Goal: Transaction & Acquisition: Obtain resource

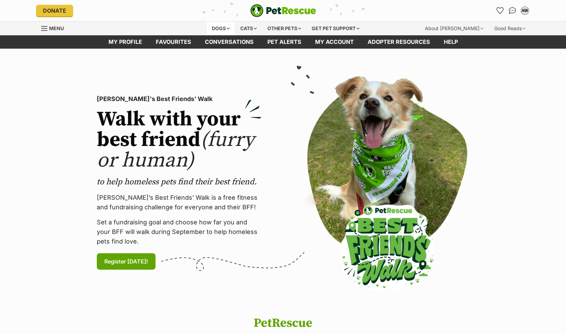
click at [223, 28] on div "Dogs" at bounding box center [220, 29] width 27 height 14
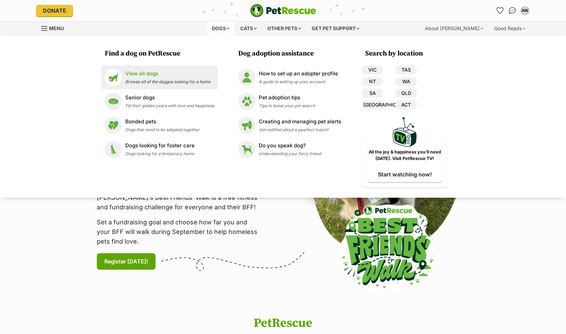
click at [144, 74] on p "View all dogs" at bounding box center [167, 74] width 85 height 8
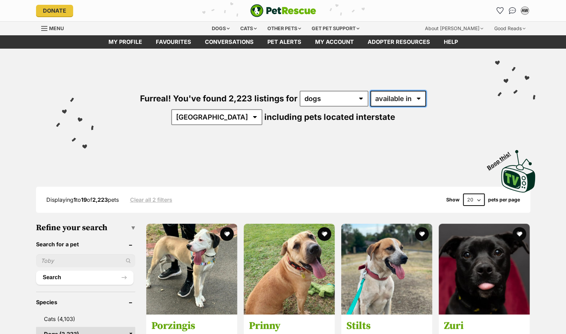
click at [392, 98] on select "available in located in" at bounding box center [398, 99] width 56 height 16
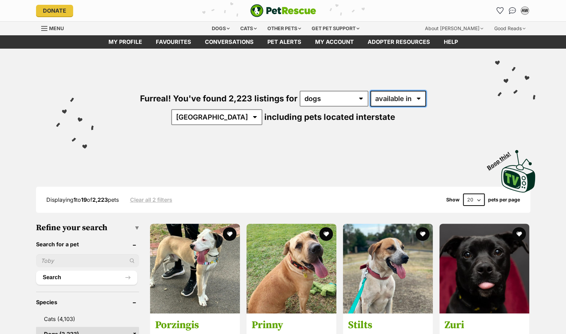
select select "disabled"
click at [370, 91] on select "available in located in" at bounding box center [398, 99] width 56 height 16
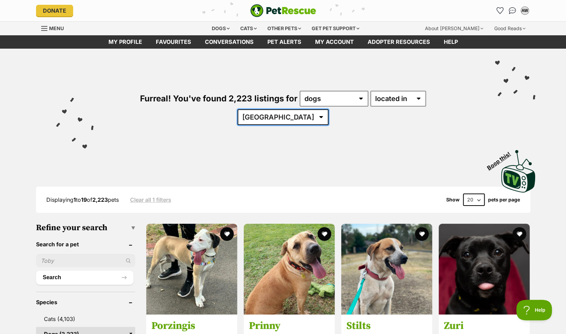
click at [328, 109] on select "Australia ACT NSW NT QLD SA TAS VIC WA" at bounding box center [282, 117] width 91 height 16
select select "VIC"
click at [328, 109] on select "Australia ACT NSW NT QLD SA TAS VIC WA" at bounding box center [282, 117] width 91 height 16
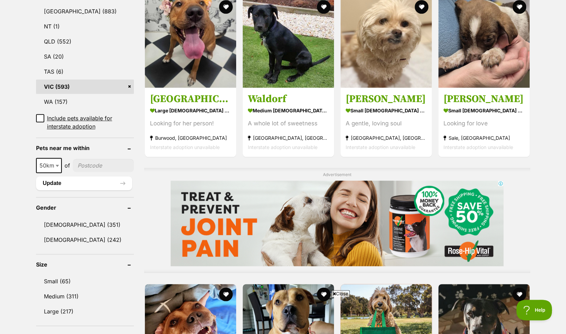
scroll to position [377, 0]
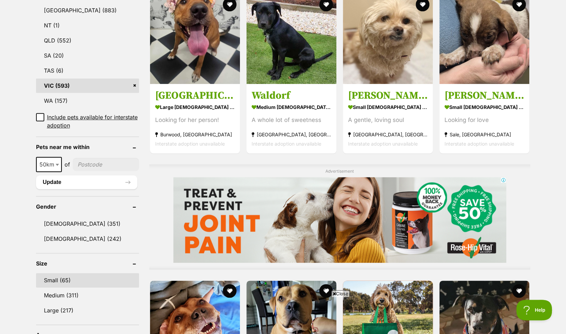
click at [48, 281] on link "Small (65)" at bounding box center [87, 280] width 103 height 14
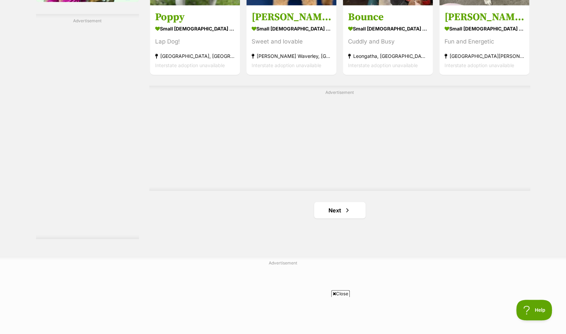
scroll to position [1166, 0]
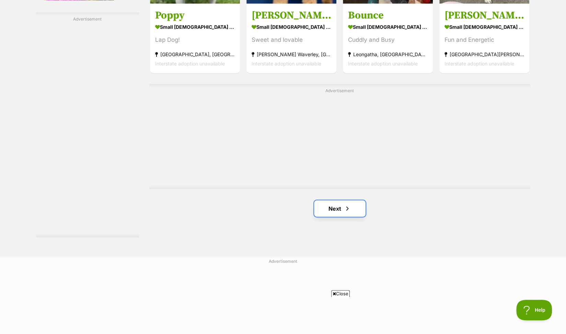
click at [330, 201] on link "Next" at bounding box center [339, 209] width 51 height 16
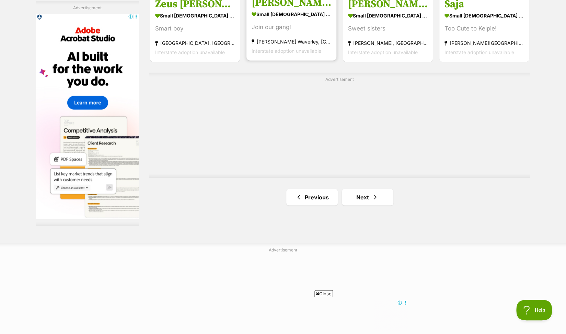
scroll to position [1303, 0]
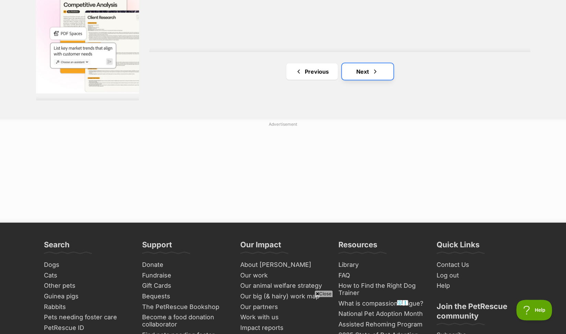
click at [366, 63] on link "Next" at bounding box center [367, 71] width 51 height 16
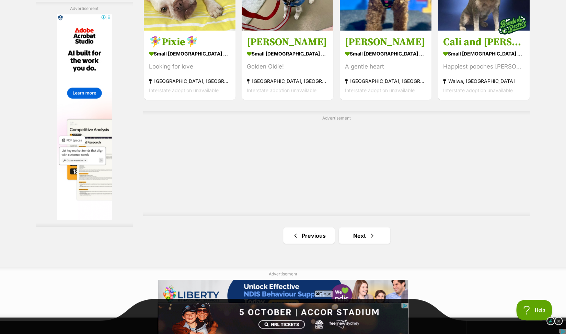
scroll to position [1201, 0]
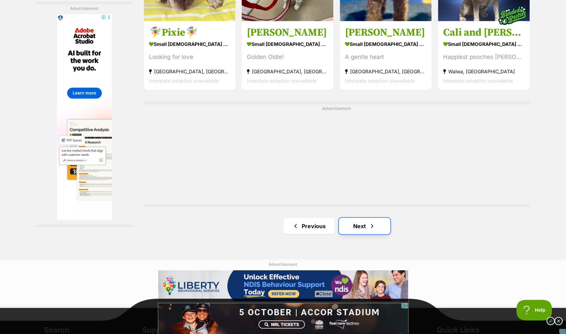
click at [360, 218] on link "Next" at bounding box center [364, 226] width 51 height 16
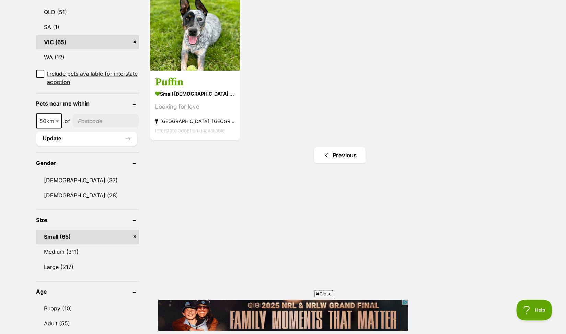
scroll to position [412, 0]
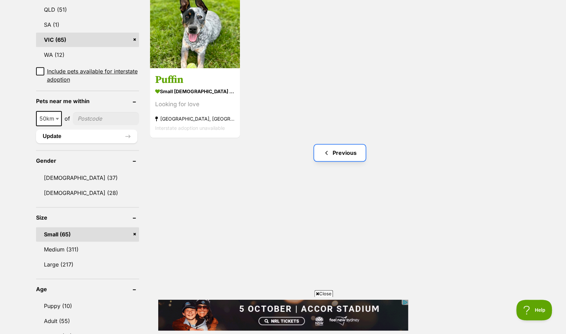
click at [350, 145] on link "Previous" at bounding box center [339, 153] width 51 height 16
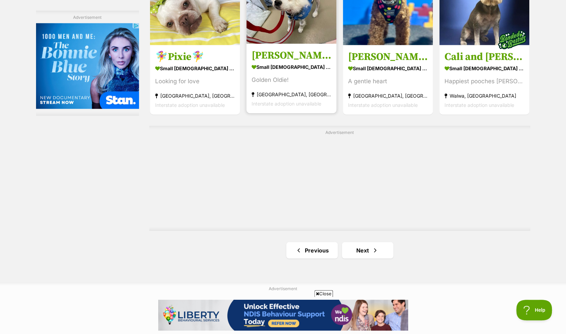
scroll to position [1201, 0]
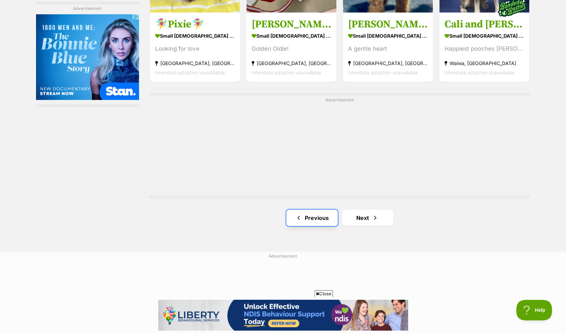
click at [316, 210] on link "Previous" at bounding box center [311, 218] width 51 height 16
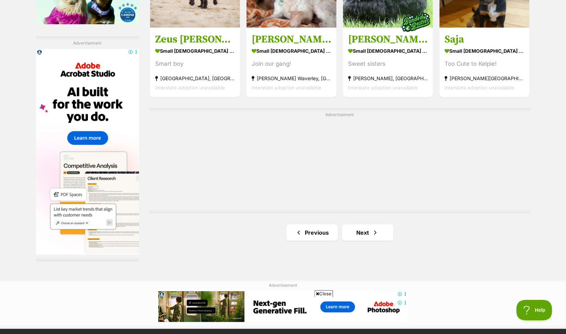
scroll to position [1166, 0]
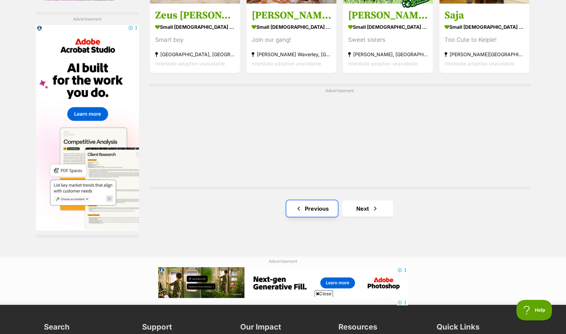
click at [317, 201] on link "Previous" at bounding box center [311, 209] width 51 height 16
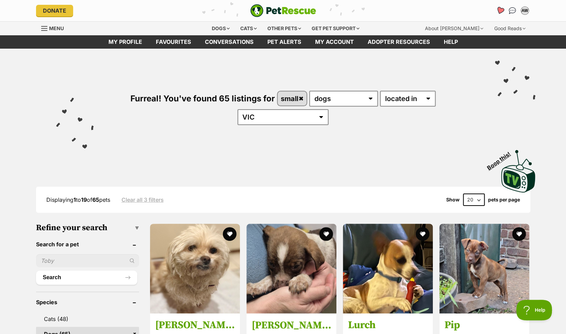
click at [500, 11] on icon "Favourites" at bounding box center [499, 11] width 8 height 8
